Goal: Browse casually

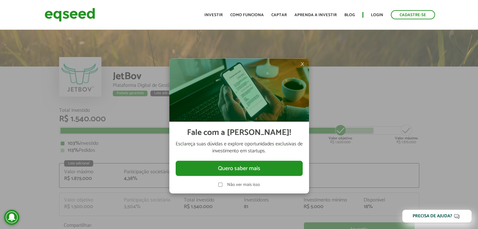
click at [119, 19] on div "Cadastre-se Toggle navigation Toggle navigation Início Investir Como funciona C…" at bounding box center [239, 14] width 399 height 17
click at [87, 14] on img at bounding box center [70, 14] width 51 height 17
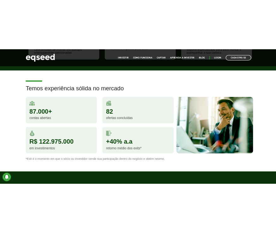
scroll to position [537, 0]
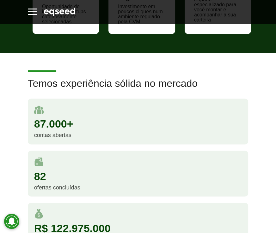
click at [192, 156] on div "82 ofertas concluídas" at bounding box center [138, 174] width 221 height 46
click at [193, 162] on div "82 ofertas concluídas" at bounding box center [138, 174] width 221 height 46
drag, startPoint x: 119, startPoint y: 121, endPoint x: 164, endPoint y: 144, distance: 51.0
click at [164, 144] on div "87.000+ contas abertas" at bounding box center [138, 125] width 230 height 52
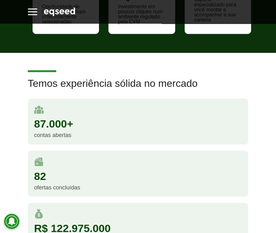
drag, startPoint x: 164, startPoint y: 144, endPoint x: 192, endPoint y: 167, distance: 36.1
click at [192, 167] on div "82 ofertas concluídas" at bounding box center [138, 174] width 221 height 46
